Goal: Information Seeking & Learning: Learn about a topic

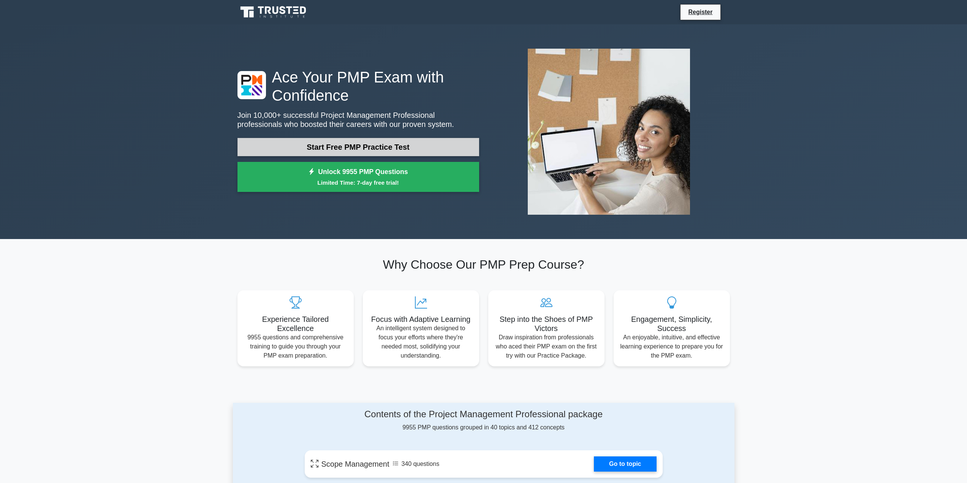
click at [349, 148] on link "Start Free PMP Practice Test" at bounding box center [359, 147] width 242 height 18
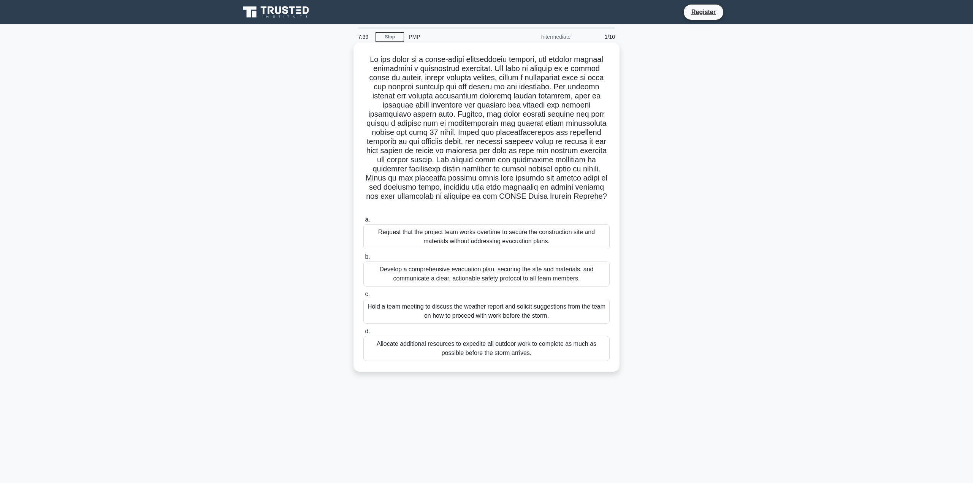
click at [381, 278] on div "Develop a comprehensive evacuation plan, securing the site and materials, and c…" at bounding box center [486, 274] width 246 height 25
click at [363, 260] on input "b. Develop a comprehensive evacuation plan, securing the site and materials, an…" at bounding box center [363, 257] width 0 height 5
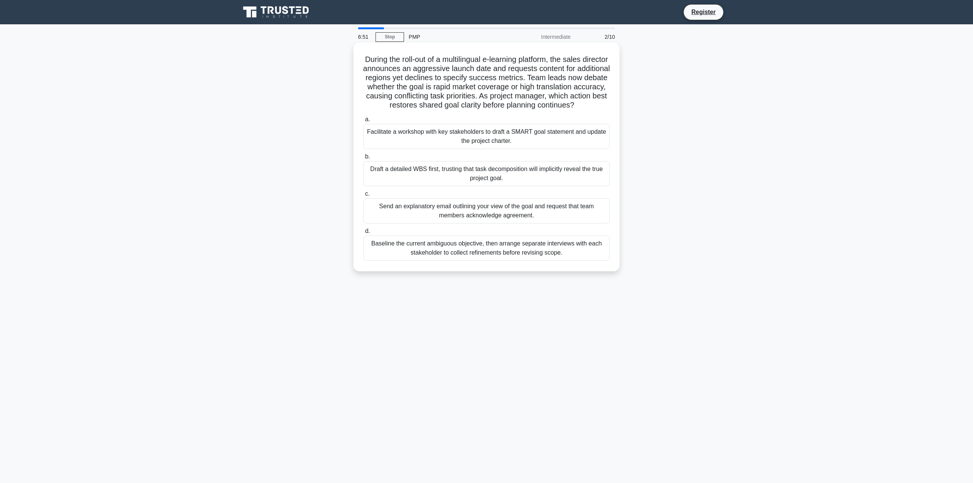
click at [418, 144] on div "Facilitate a workshop with key stakeholders to draft a SMART goal statement and…" at bounding box center [486, 136] width 246 height 25
click at [363, 122] on input "a. Facilitate a workshop with key stakeholders to draft a SMART goal statement …" at bounding box center [363, 119] width 0 height 5
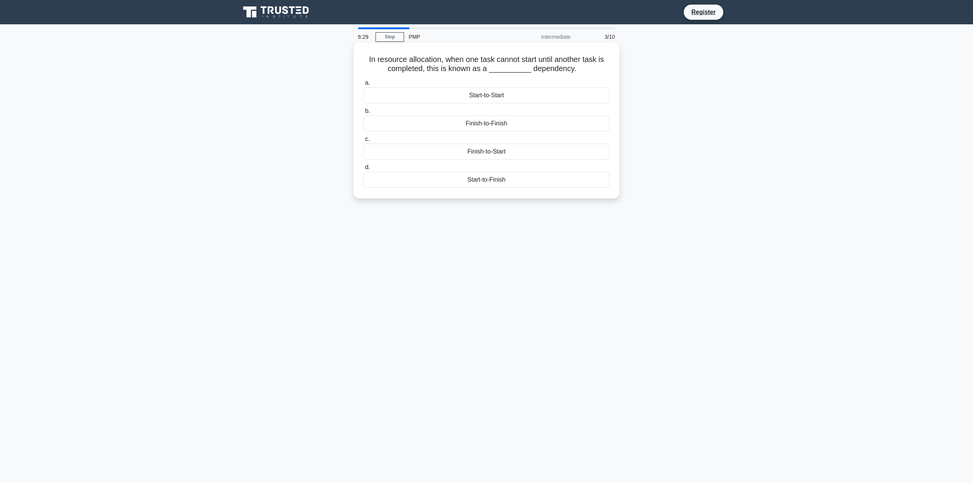
click at [443, 152] on div "Finish-to-Start" at bounding box center [486, 152] width 246 height 16
click at [363, 142] on input "c. Finish-to-Start" at bounding box center [363, 139] width 0 height 5
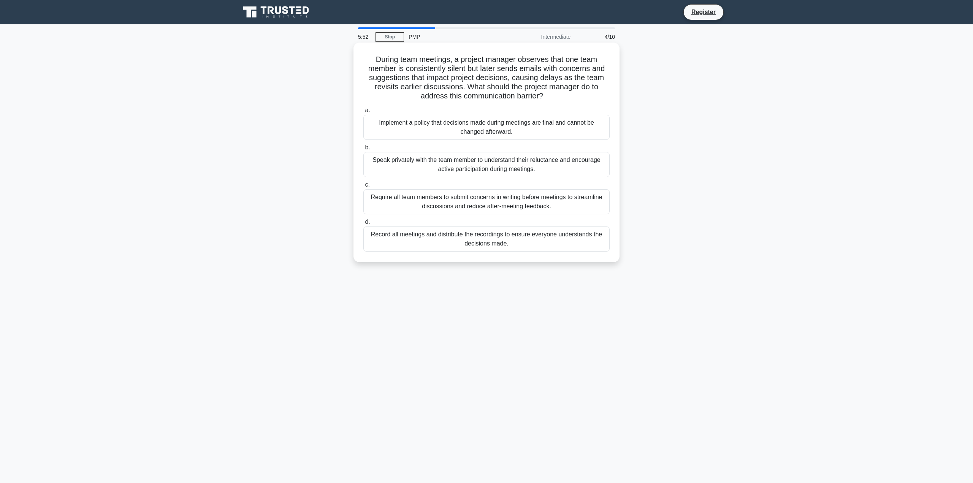
click at [428, 161] on div "Speak privately with the team member to understand their reluctance and encoura…" at bounding box center [486, 164] width 246 height 25
click at [363, 150] on input "b. Speak privately with the team member to understand their reluctance and enco…" at bounding box center [363, 147] width 0 height 5
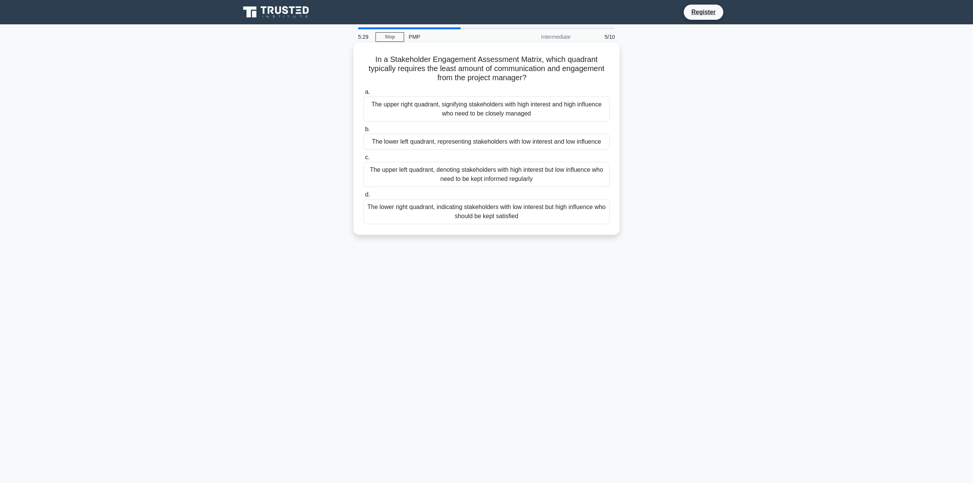
click at [411, 140] on div "The lower left quadrant, representing stakeholders with low interest and low in…" at bounding box center [486, 142] width 246 height 16
click at [363, 132] on input "b. The lower left quadrant, representing stakeholders with low interest and low…" at bounding box center [363, 129] width 0 height 5
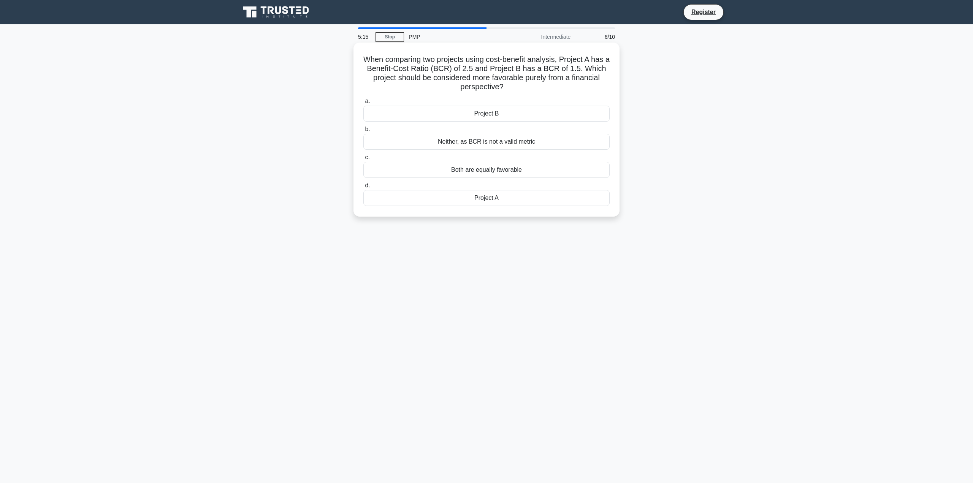
click at [442, 200] on div "Project A" at bounding box center [486, 198] width 246 height 16
click at [363, 188] on input "d. Project A" at bounding box center [363, 185] width 0 height 5
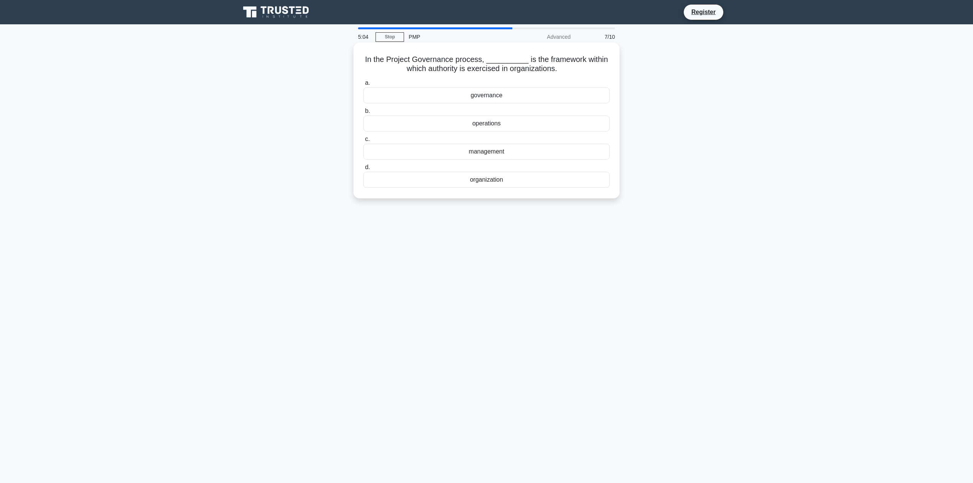
click at [470, 95] on div "governance" at bounding box center [486, 95] width 246 height 16
click at [363, 86] on input "a. governance" at bounding box center [363, 83] width 0 height 5
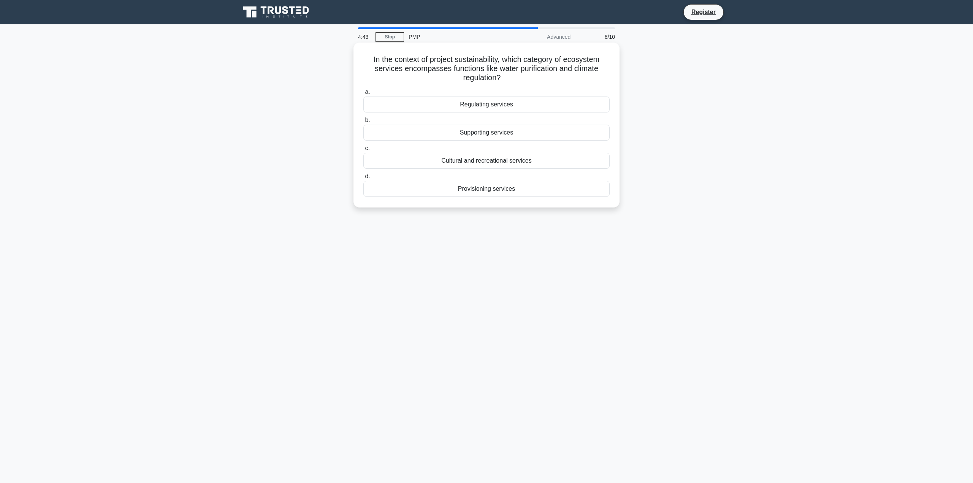
click at [503, 164] on div "Cultural and recreational services" at bounding box center [486, 161] width 246 height 16
click at [363, 151] on input "c. Cultural and recreational services" at bounding box center [363, 148] width 0 height 5
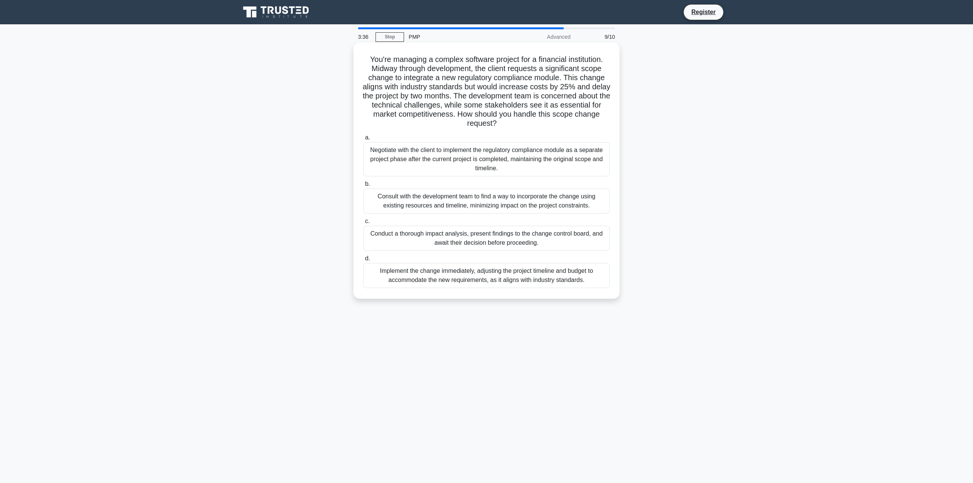
click at [496, 243] on div "Conduct a thorough impact analysis, present findings to the change control boar…" at bounding box center [486, 238] width 246 height 25
click at [363, 224] on input "c. Conduct a thorough impact analysis, present findings to the change control b…" at bounding box center [363, 221] width 0 height 5
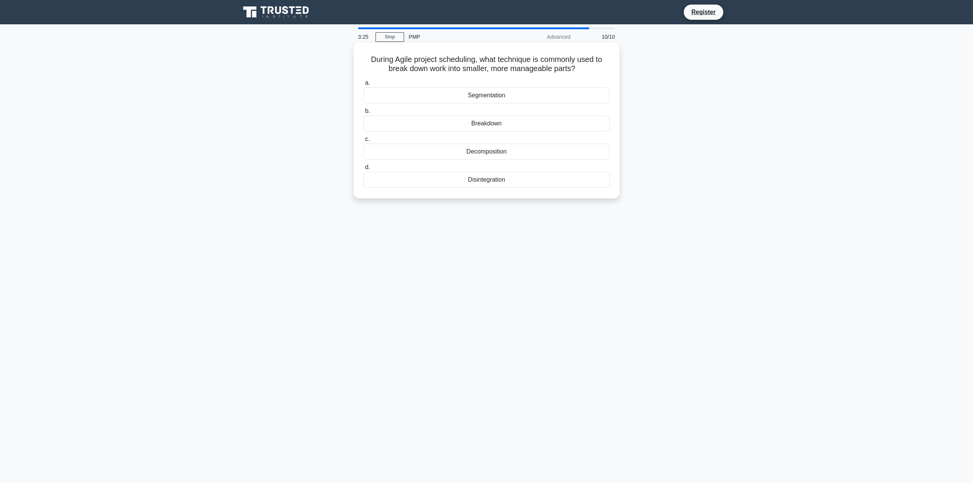
click at [493, 97] on div "Segmentation" at bounding box center [486, 95] width 246 height 16
click at [363, 86] on input "a. Segmentation" at bounding box center [363, 83] width 0 height 5
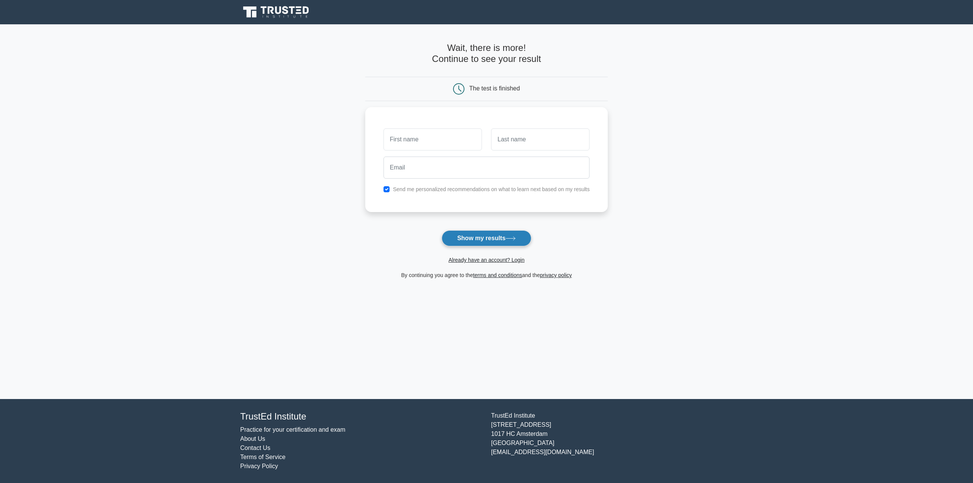
click at [491, 237] on button "Show my results" at bounding box center [487, 238] width 90 height 16
click at [506, 233] on button "Show my results" at bounding box center [487, 238] width 90 height 16
